Goal: Information Seeking & Learning: Learn about a topic

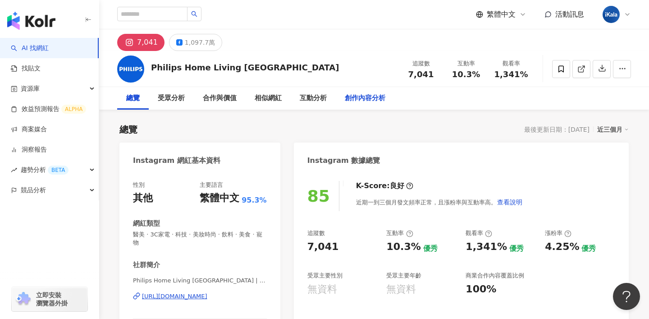
click at [381, 100] on div "創作內容分析" at bounding box center [365, 98] width 41 height 11
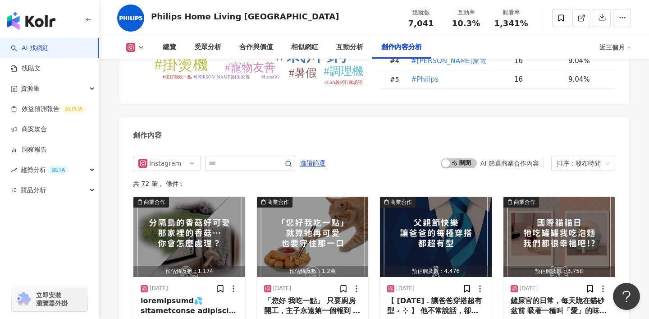
scroll to position [2706, 0]
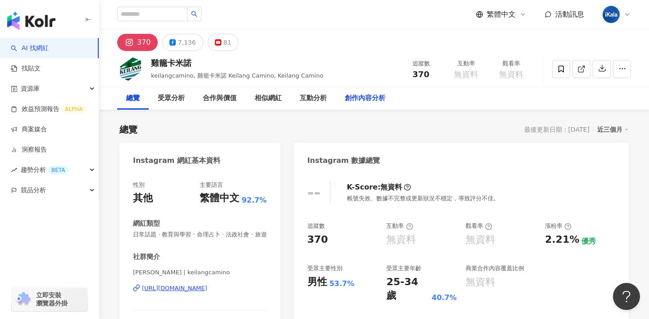
click at [383, 94] on div "創作內容分析" at bounding box center [365, 98] width 41 height 11
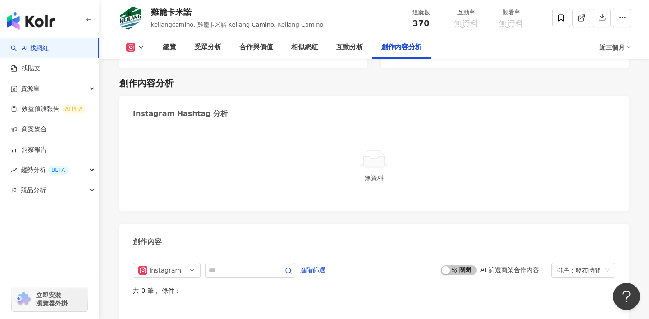
scroll to position [2504, 0]
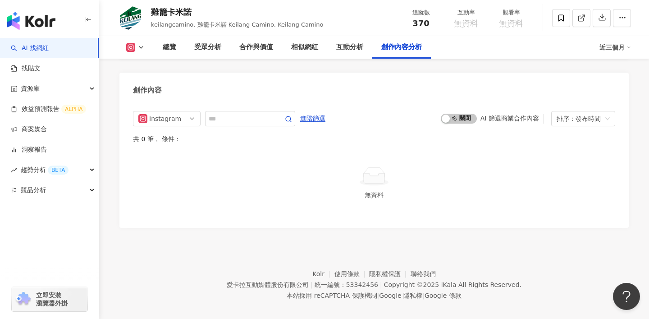
click at [137, 46] on icon at bounding box center [140, 47] width 7 height 7
click at [139, 85] on button "Facebook" at bounding box center [150, 85] width 54 height 13
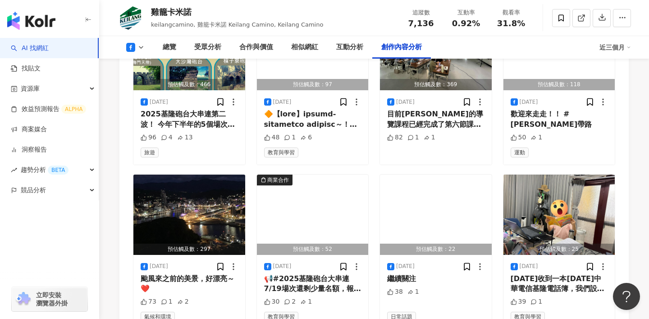
scroll to position [2286, 0]
